Goal: Complete application form

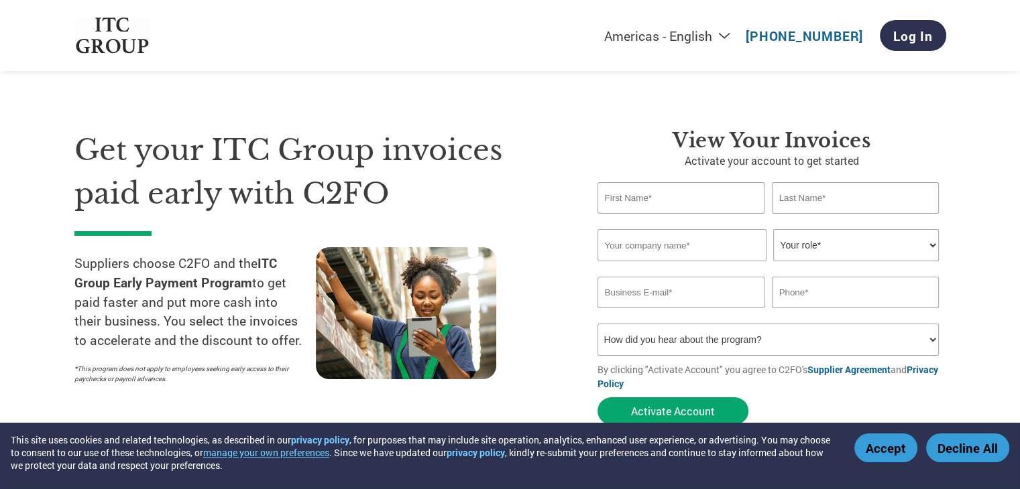
click at [660, 203] on input "text" at bounding box center [681, 198] width 168 height 32
type input "SOUTHERN"
type input "COMPANY"
type input "09686666414"
click at [734, 239] on input "text" at bounding box center [681, 245] width 169 height 32
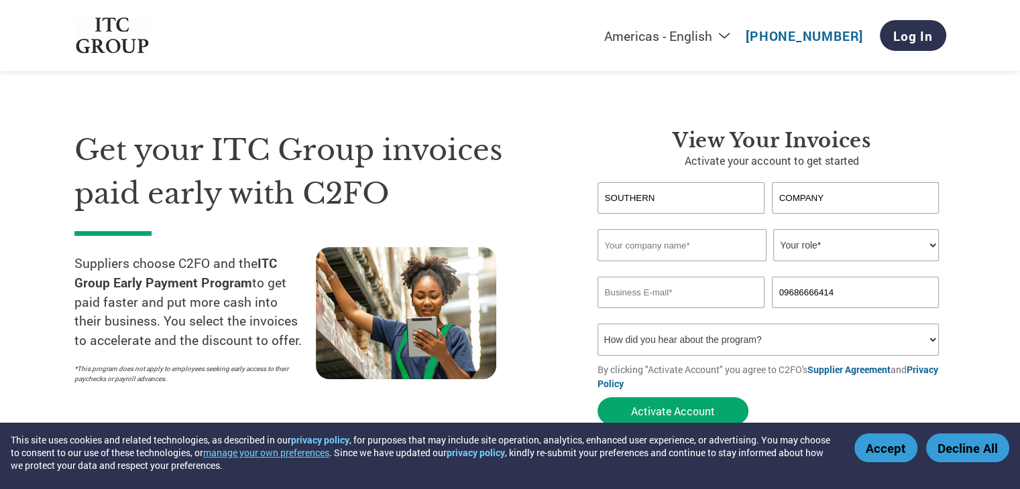
type input "SOUTHERN ELECTRIC COMPANY"
click at [860, 252] on select "Your role* CFO Controller Credit Manager Finance Director Treasurer CEO Preside…" at bounding box center [856, 245] width 166 height 32
select select "ACCOUNTS_RECEIVABLE"
click at [773, 229] on select "Your role* CFO Controller Credit Manager Finance Director Treasurer CEO Preside…" at bounding box center [856, 245] width 166 height 32
click at [677, 296] on input "email" at bounding box center [681, 293] width 168 height 32
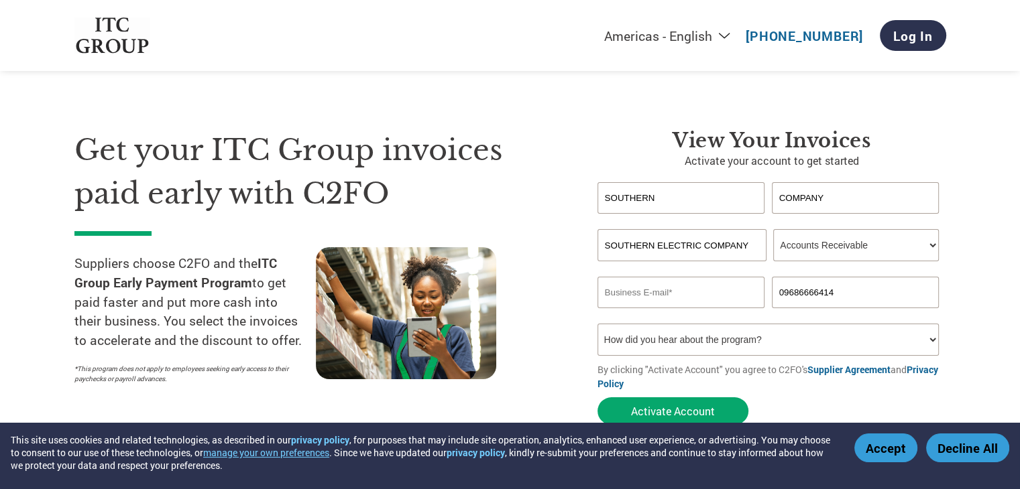
type input "[EMAIL_ADDRESS][DOMAIN_NAME]"
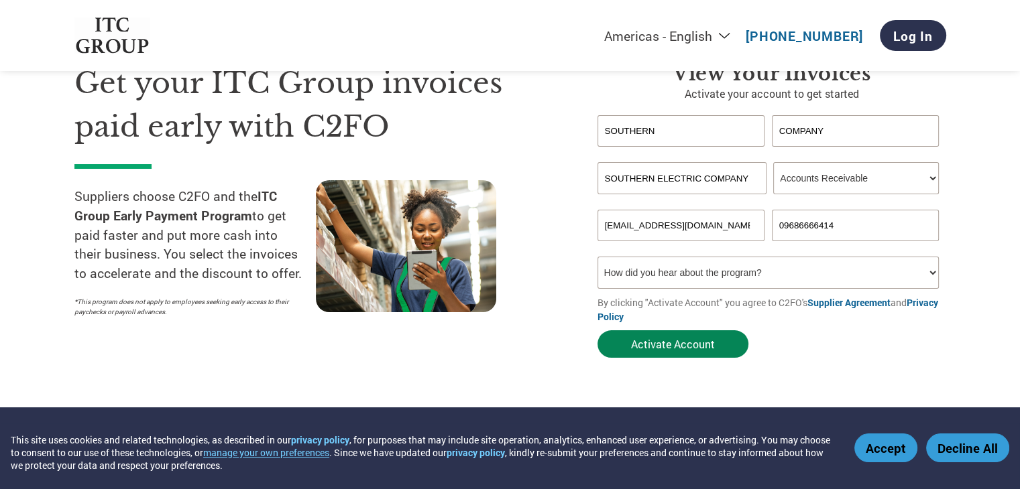
click at [638, 347] on button "Activate Account" at bounding box center [672, 344] width 151 height 27
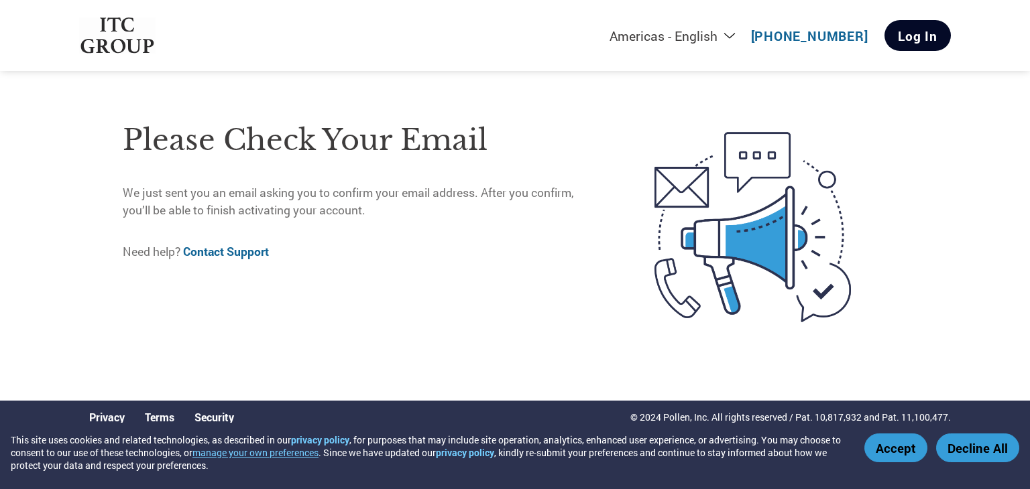
click at [923, 33] on link "Log In" at bounding box center [917, 35] width 66 height 31
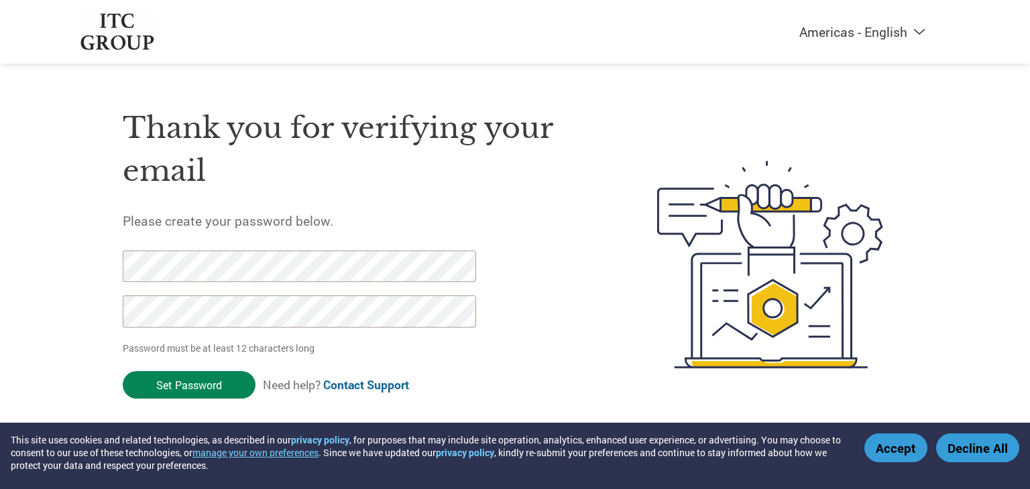
click at [204, 395] on input "Set Password" at bounding box center [189, 384] width 133 height 27
